Goal: Task Accomplishment & Management: Use online tool/utility

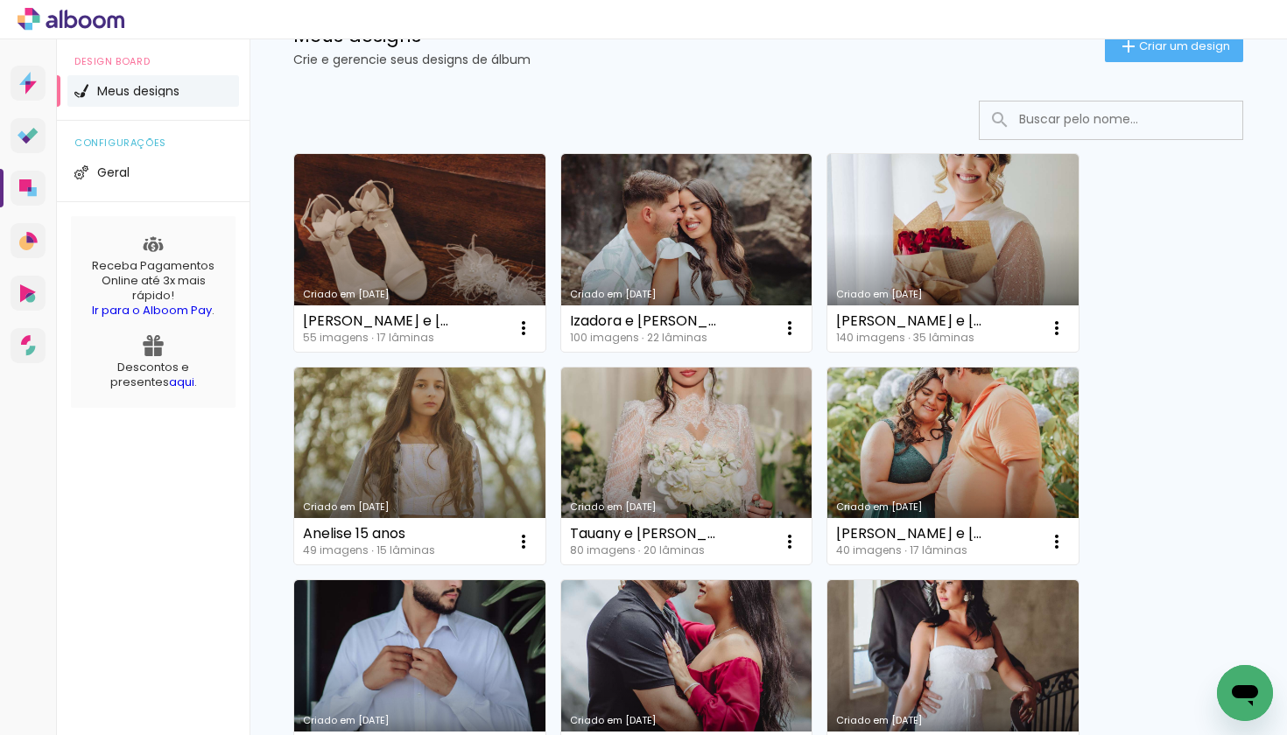
scroll to position [89, 0]
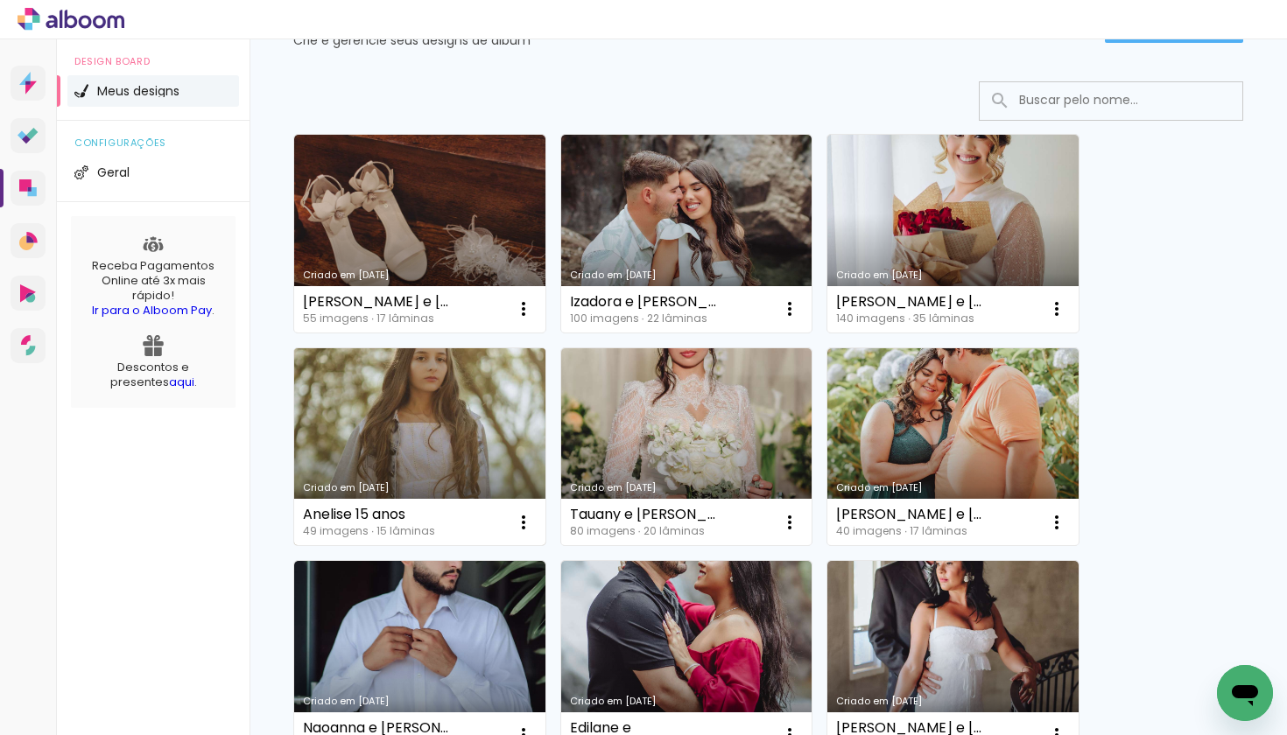
click at [458, 430] on link "Criado em [DATE]" at bounding box center [419, 447] width 251 height 198
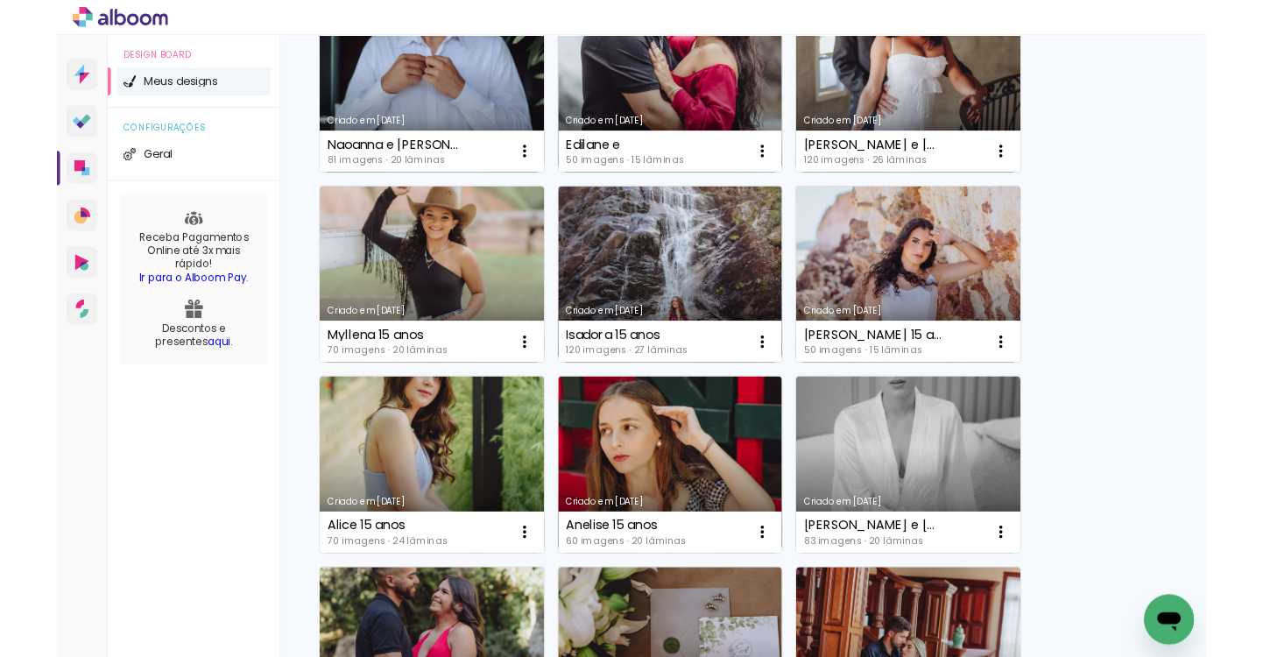
scroll to position [671, 0]
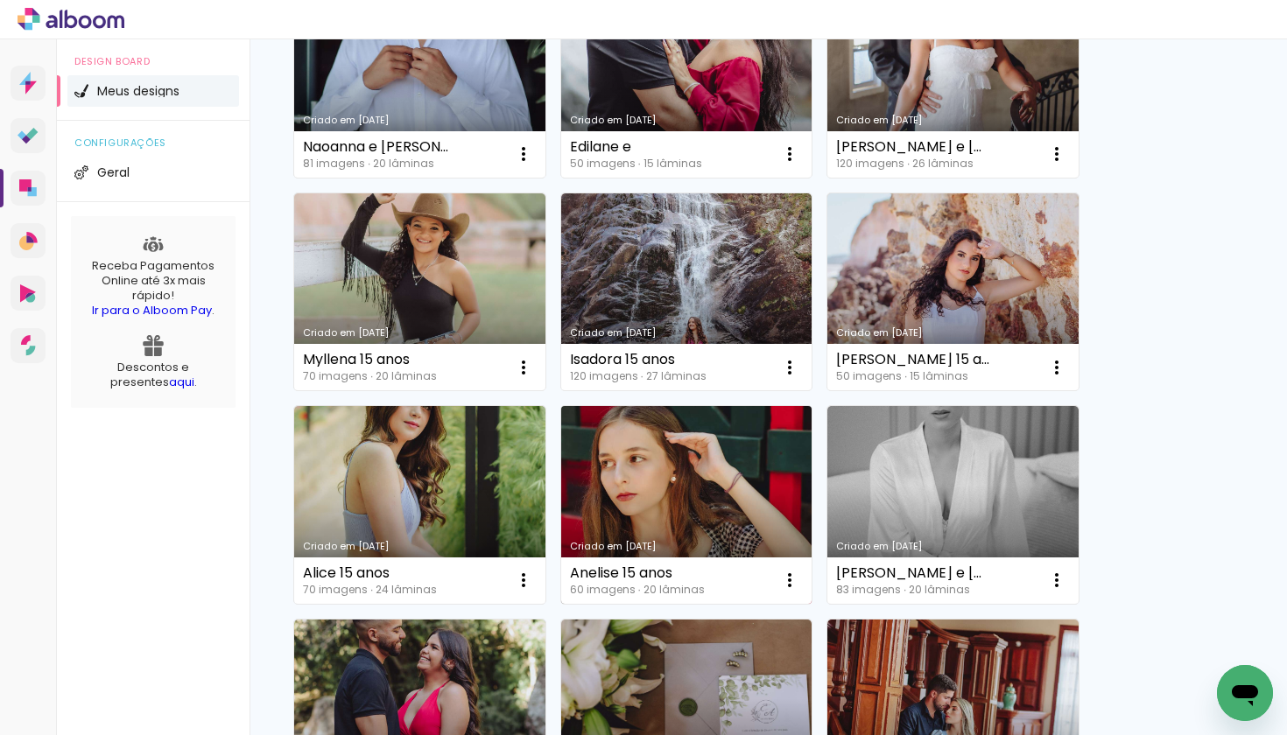
click at [659, 415] on link "Criado em [DATE]" at bounding box center [686, 505] width 251 height 198
